Goal: Information Seeking & Learning: Learn about a topic

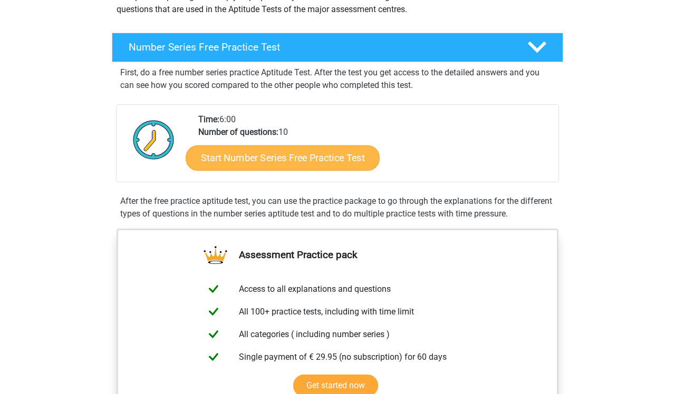
scroll to position [184, 0]
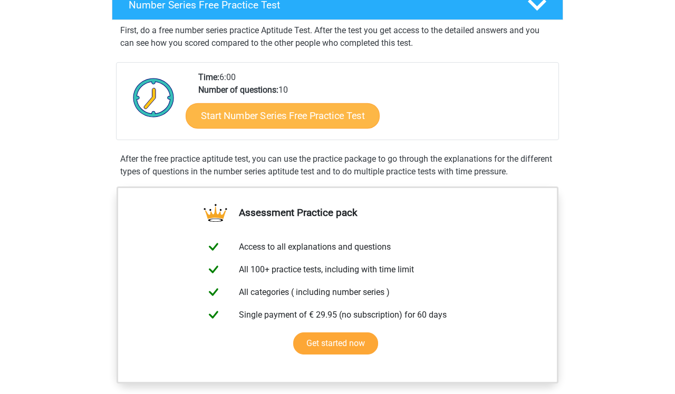
click at [271, 113] on link "Start Number Series Free Practice Test" at bounding box center [283, 115] width 194 height 25
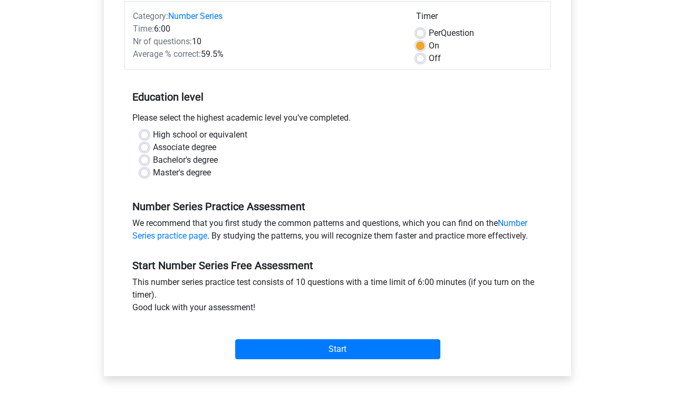
scroll to position [119, 0]
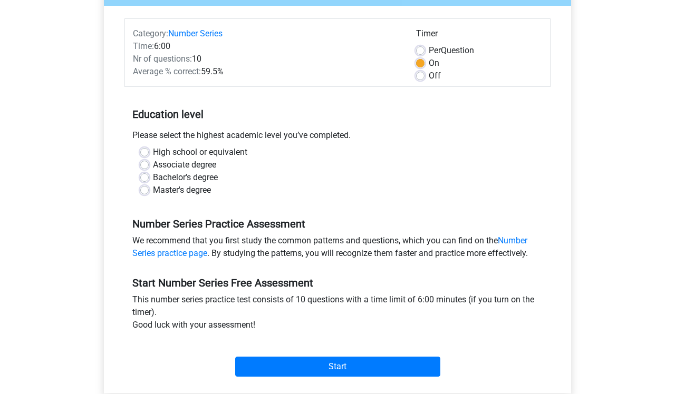
click at [163, 186] on label "Master's degree" at bounding box center [182, 190] width 58 height 13
click at [149, 186] on input "Master's degree" at bounding box center [144, 189] width 8 height 11
radio input "true"
click at [163, 178] on label "Bachelor's degree" at bounding box center [185, 177] width 65 height 13
click at [149, 178] on input "Bachelor's degree" at bounding box center [144, 176] width 8 height 11
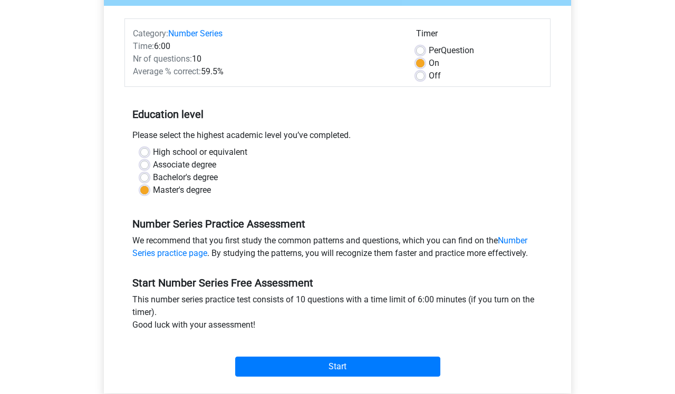
radio input "true"
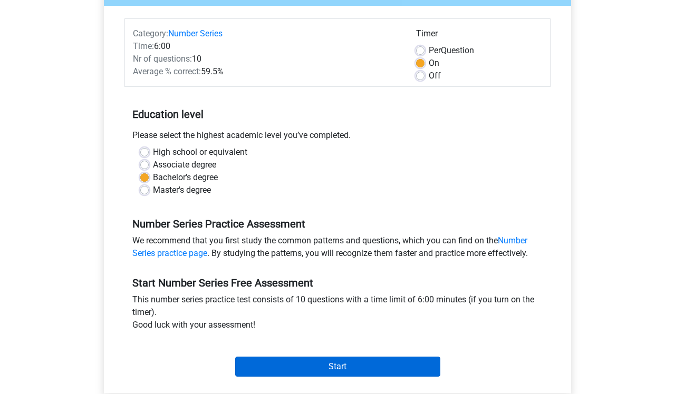
click at [315, 366] on input "Start" at bounding box center [337, 367] width 205 height 20
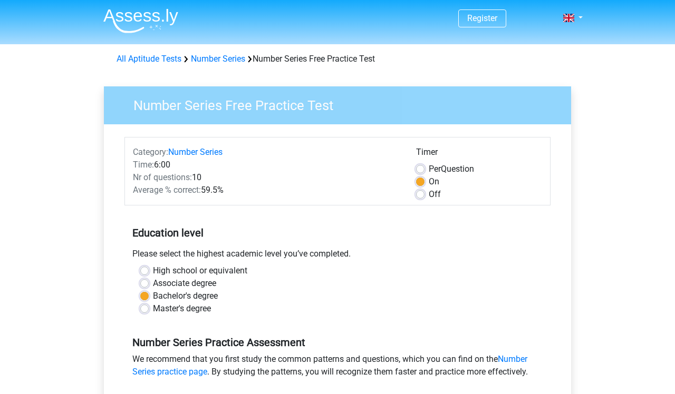
scroll to position [-5, 0]
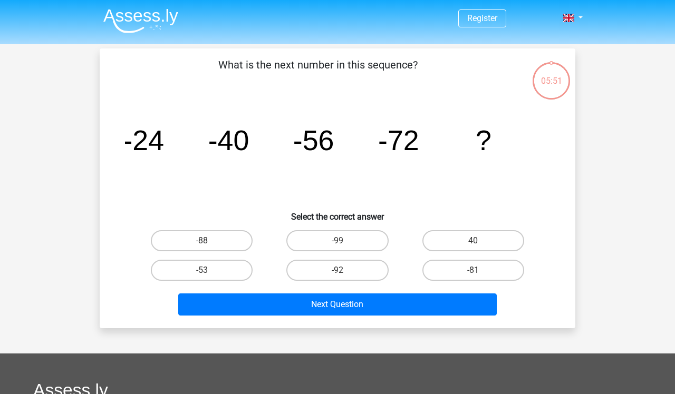
click at [204, 241] on input "-88" at bounding box center [205, 244] width 7 height 7
radio input "true"
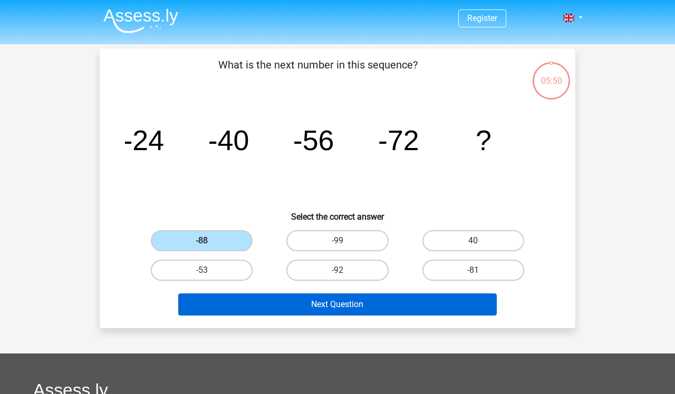
click at [312, 306] on button "Next Question" at bounding box center [337, 305] width 319 height 22
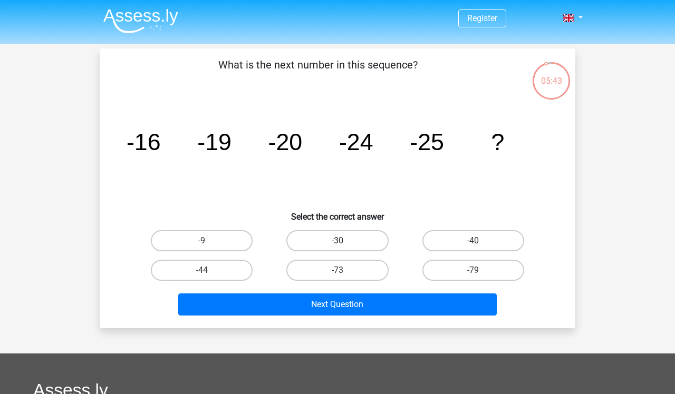
click at [351, 247] on label "-30" at bounding box center [337, 240] width 102 height 21
click at [344, 247] on input "-30" at bounding box center [341, 244] width 7 height 7
radio input "true"
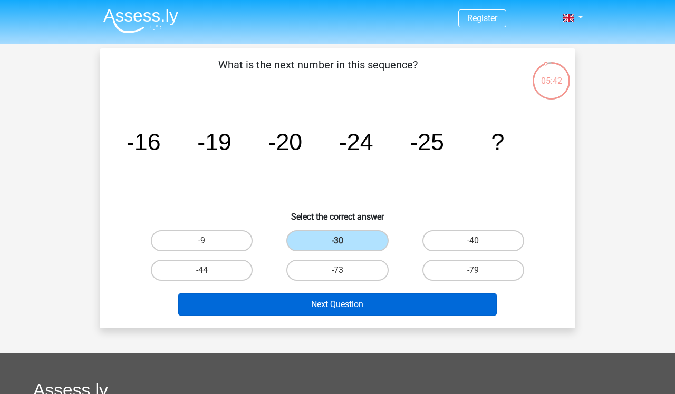
click at [349, 309] on button "Next Question" at bounding box center [337, 305] width 319 height 22
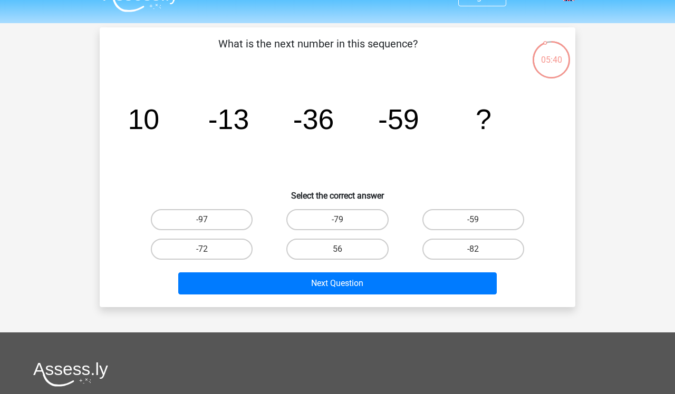
scroll to position [18, 0]
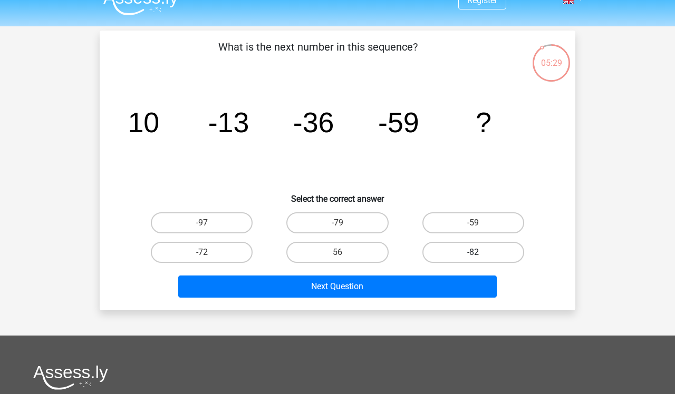
click at [471, 254] on label "-82" at bounding box center [473, 252] width 102 height 21
click at [473, 254] on input "-82" at bounding box center [476, 256] width 7 height 7
radio input "true"
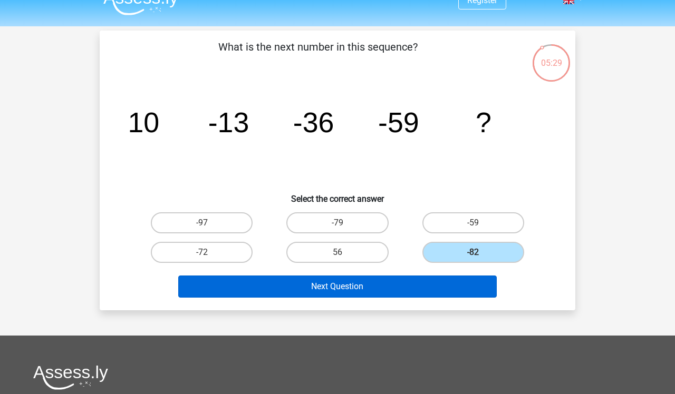
click at [448, 287] on button "Next Question" at bounding box center [337, 287] width 319 height 22
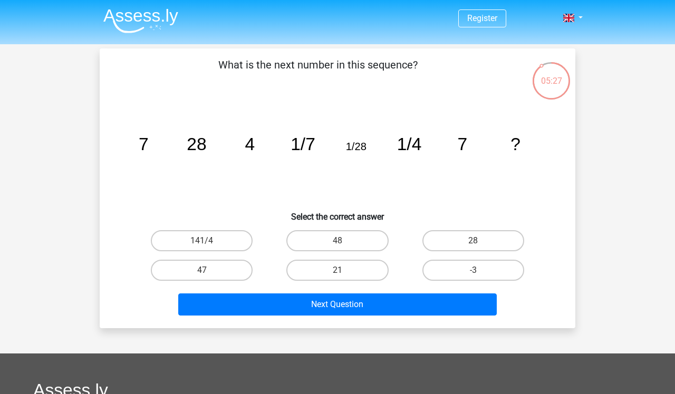
scroll to position [0, 0]
click at [458, 244] on label "28" at bounding box center [473, 240] width 102 height 21
click at [473, 244] on input "28" at bounding box center [476, 244] width 7 height 7
radio input "true"
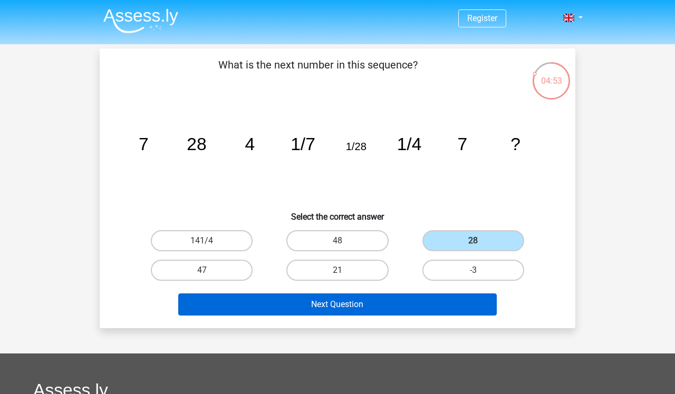
click at [361, 305] on button "Next Question" at bounding box center [337, 305] width 319 height 22
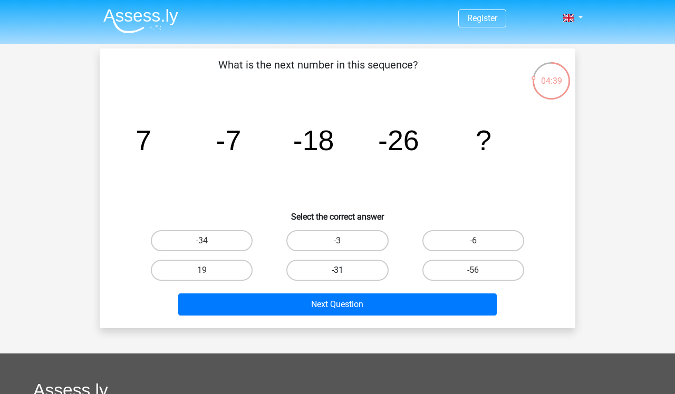
click at [360, 270] on label "-31" at bounding box center [337, 270] width 102 height 21
click at [344, 271] on input "-31" at bounding box center [341, 274] width 7 height 7
radio input "true"
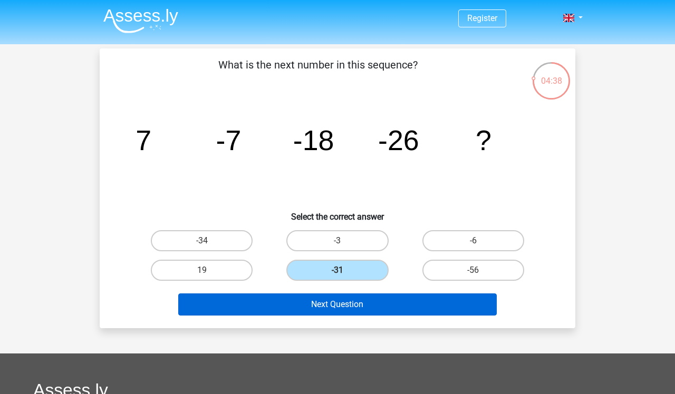
click at [342, 314] on button "Next Question" at bounding box center [337, 305] width 319 height 22
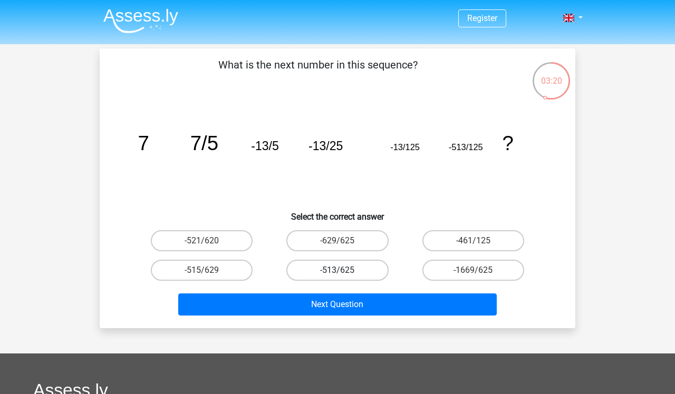
click at [316, 264] on label "-513/625" at bounding box center [337, 270] width 102 height 21
click at [338, 271] on input "-513/625" at bounding box center [341, 274] width 7 height 7
radio input "true"
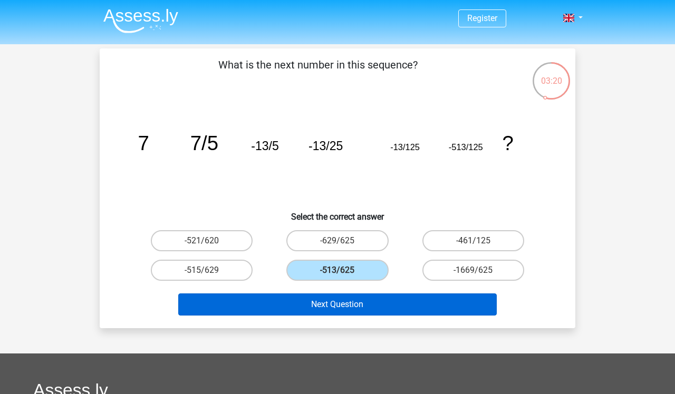
click at [305, 307] on button "Next Question" at bounding box center [337, 305] width 319 height 22
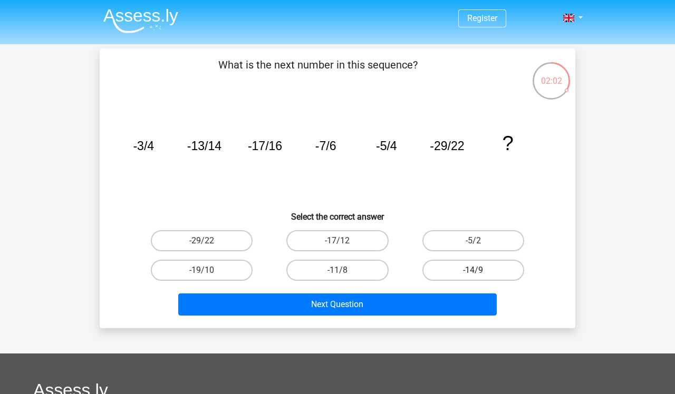
click at [438, 271] on label "-14/9" at bounding box center [473, 270] width 102 height 21
click at [473, 271] on input "-14/9" at bounding box center [476, 274] width 7 height 7
radio input "true"
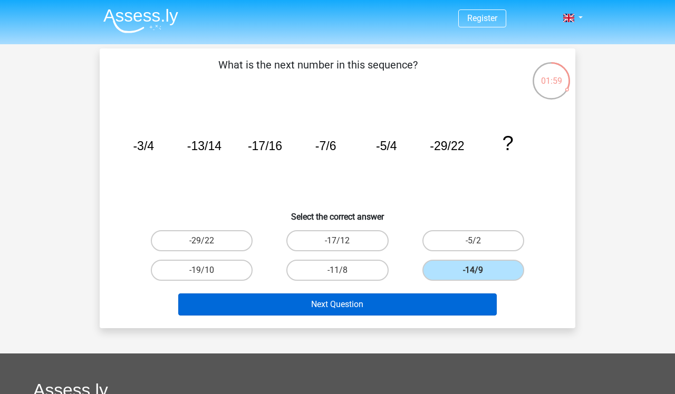
click at [326, 309] on button "Next Question" at bounding box center [337, 305] width 319 height 22
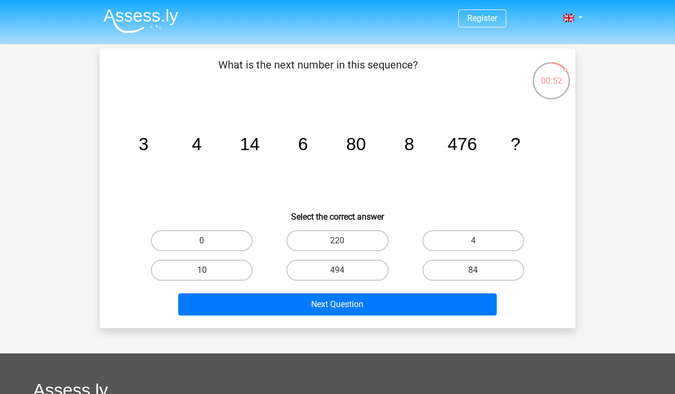
click at [204, 272] on input "10" at bounding box center [205, 274] width 7 height 7
radio input "true"
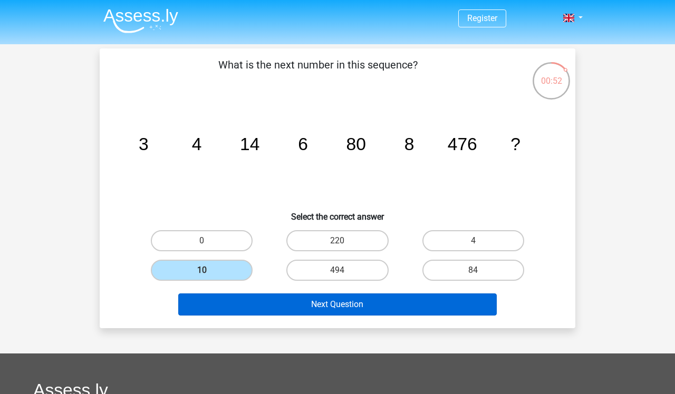
click at [249, 302] on button "Next Question" at bounding box center [337, 305] width 319 height 22
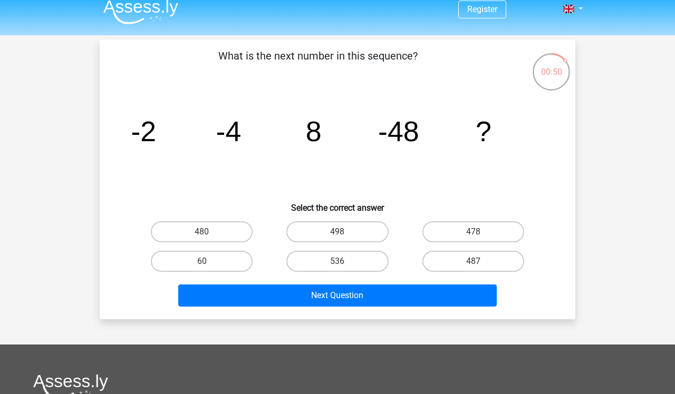
scroll to position [7, 0]
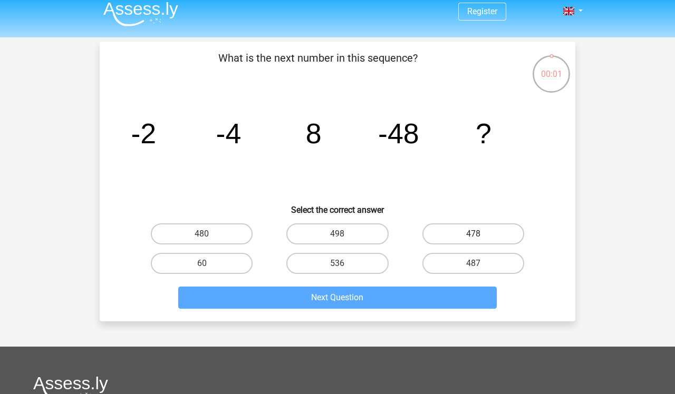
click at [444, 232] on label "478" at bounding box center [473, 234] width 102 height 21
click at [473, 234] on input "478" at bounding box center [476, 237] width 7 height 7
radio input "true"
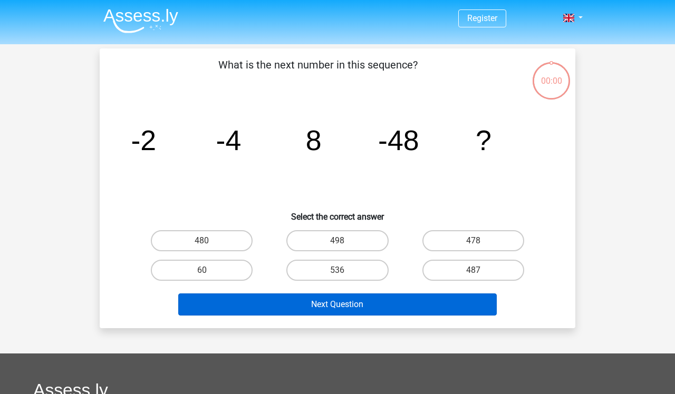
scroll to position [7, 0]
